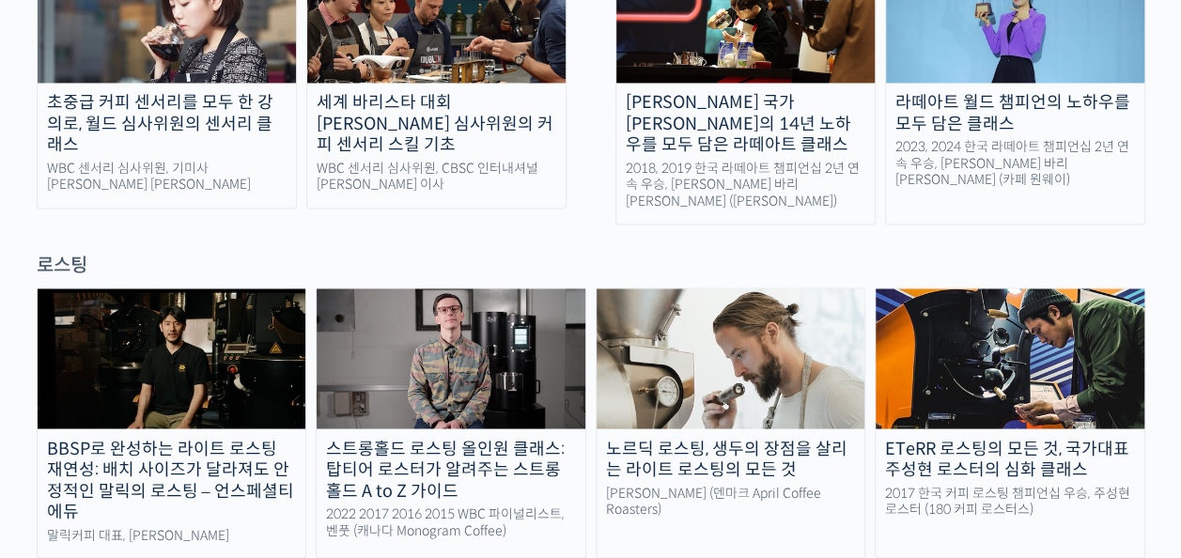
scroll to position [1504, 0]
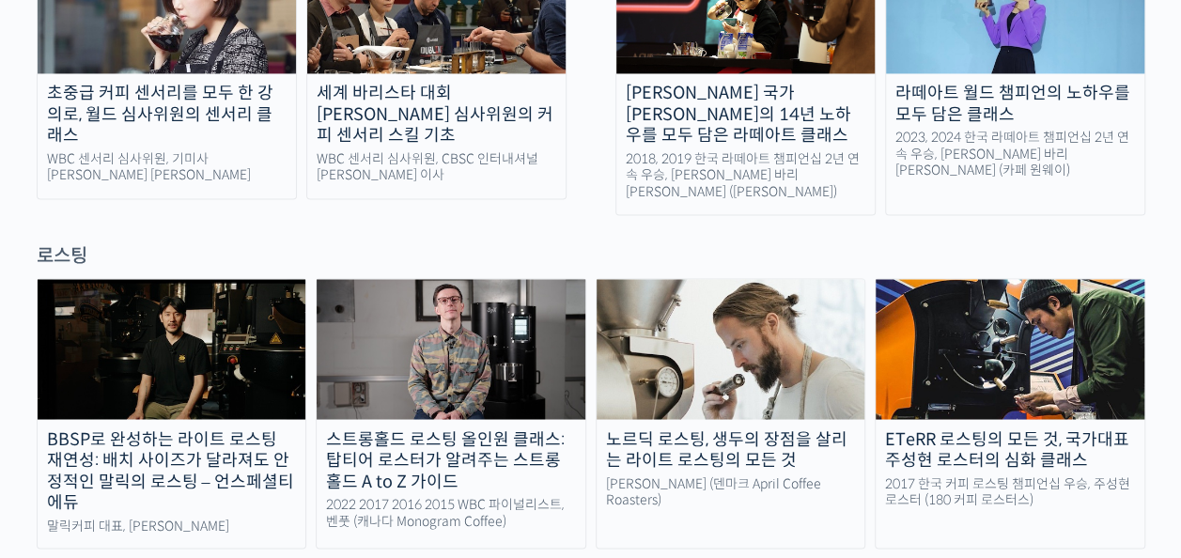
click at [505, 496] on div "2022 2017 2016 2015 WBC 파이널리스트, 벤풋 (캐나다 Monogram Coffee)" at bounding box center [451, 512] width 269 height 33
